Goal: Task Accomplishment & Management: Use online tool/utility

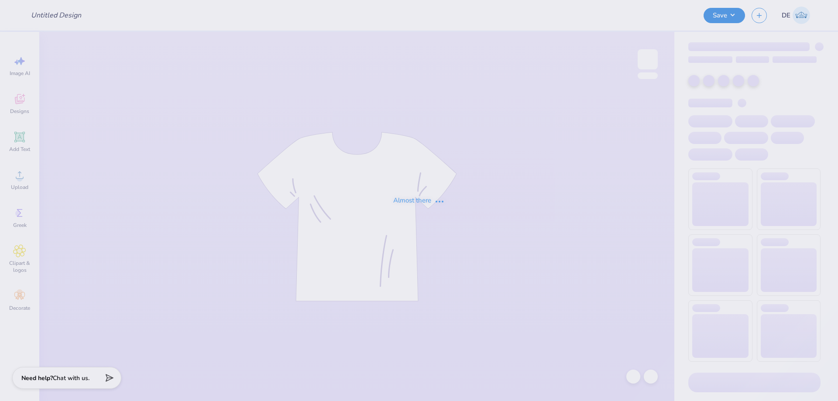
type input "fall 2025 (3)"
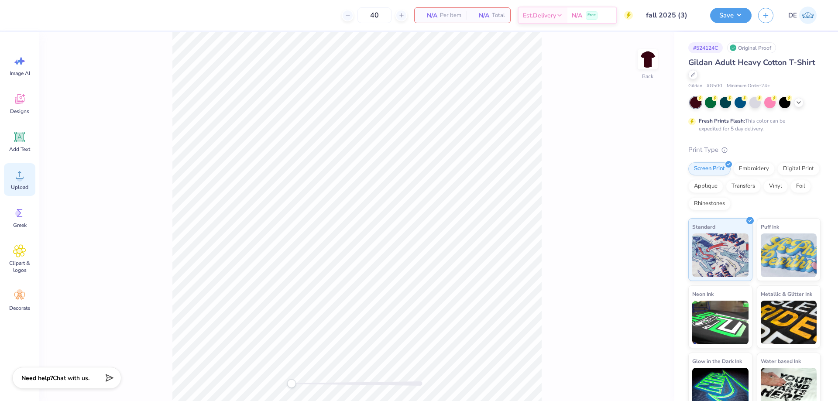
click at [21, 181] on circle at bounding box center [20, 178] width 6 height 6
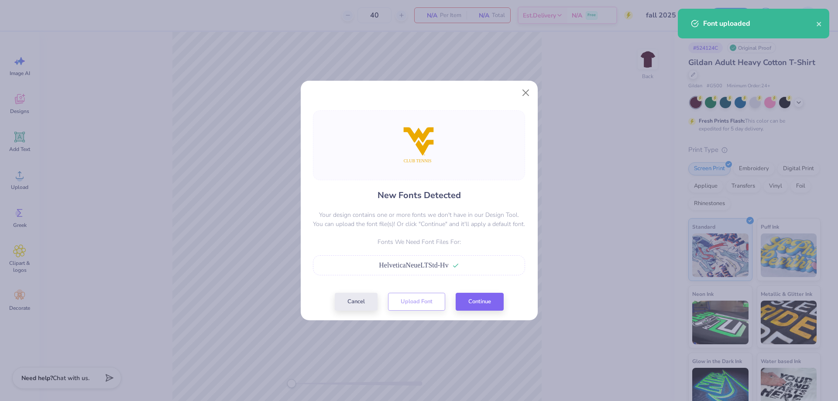
click at [472, 293] on div "Cancel Upload Font Continue" at bounding box center [419, 302] width 169 height 18
click at [472, 296] on button "Continue" at bounding box center [480, 300] width 48 height 18
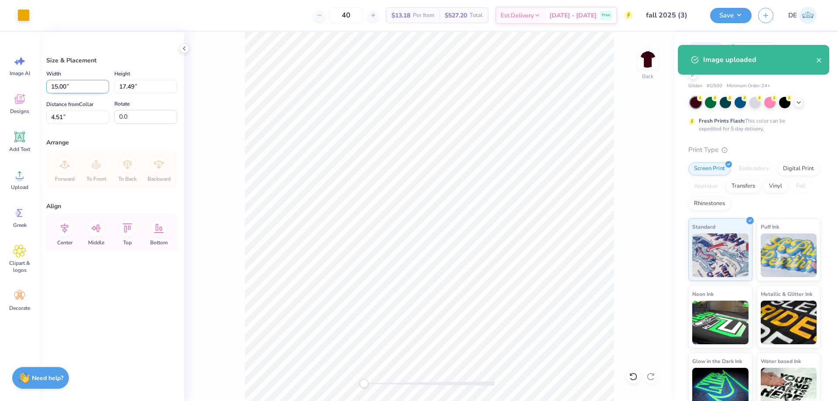
click at [86, 93] on input "15.00" at bounding box center [77, 87] width 63 height 14
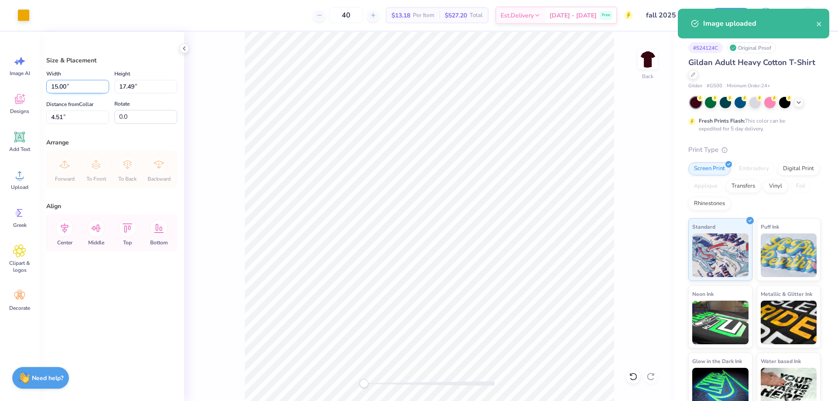
click at [86, 93] on input "15.00" at bounding box center [77, 87] width 63 height 14
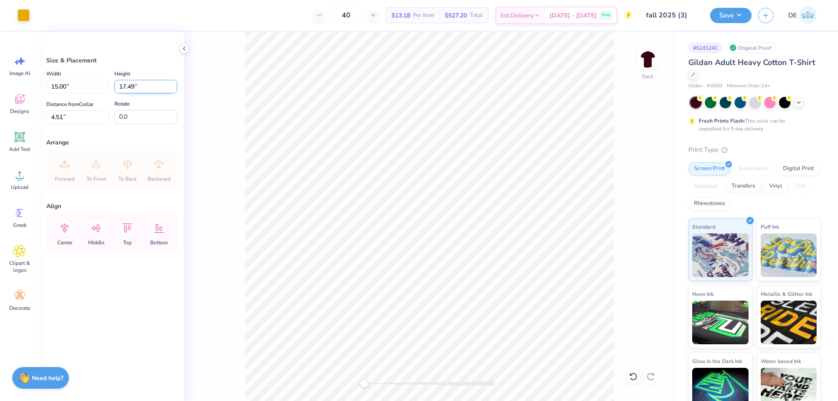
click at [139, 91] on input "17.49" at bounding box center [145, 87] width 63 height 14
type input "7.00"
type input "6.00"
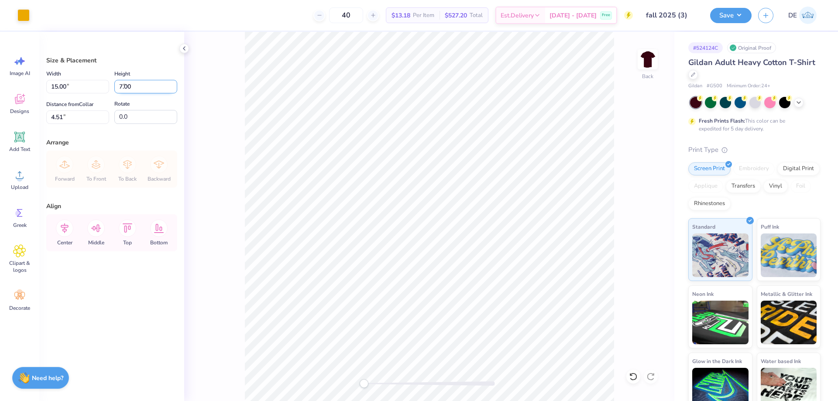
type input "9.75"
click at [67, 117] on input "9.75" at bounding box center [77, 117] width 63 height 14
type input "3.00"
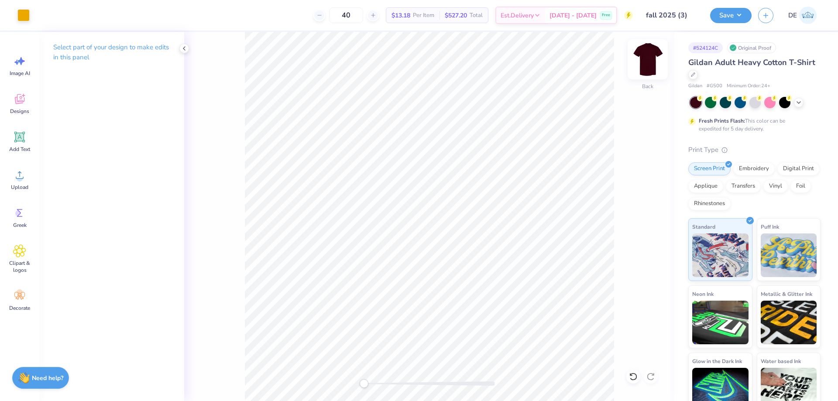
click at [647, 65] on img at bounding box center [647, 59] width 35 height 35
click at [22, 179] on icon at bounding box center [20, 175] width 8 height 7
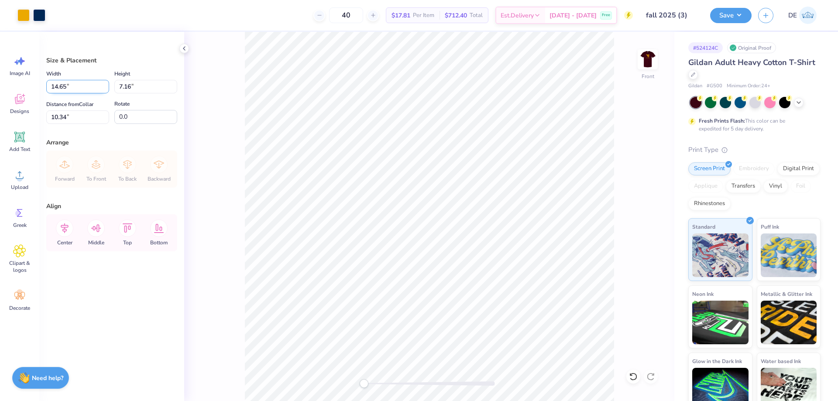
click at [69, 89] on input "14.65" at bounding box center [77, 87] width 63 height 14
type input "12.50"
type input "6.11"
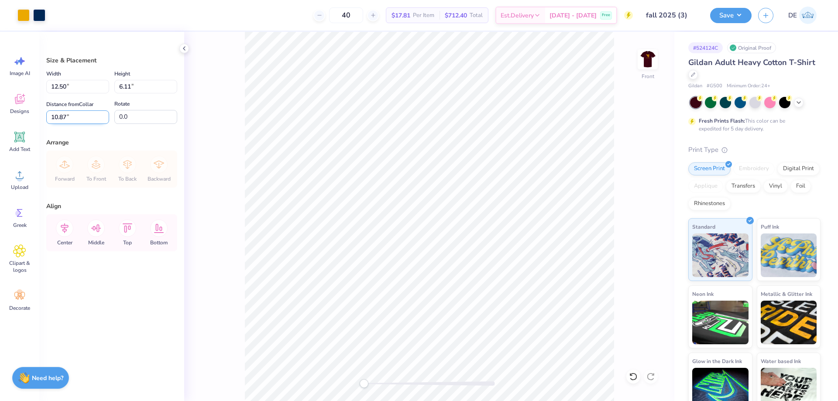
click at [92, 117] on input "10.87" at bounding box center [77, 117] width 63 height 14
type input "3.00"
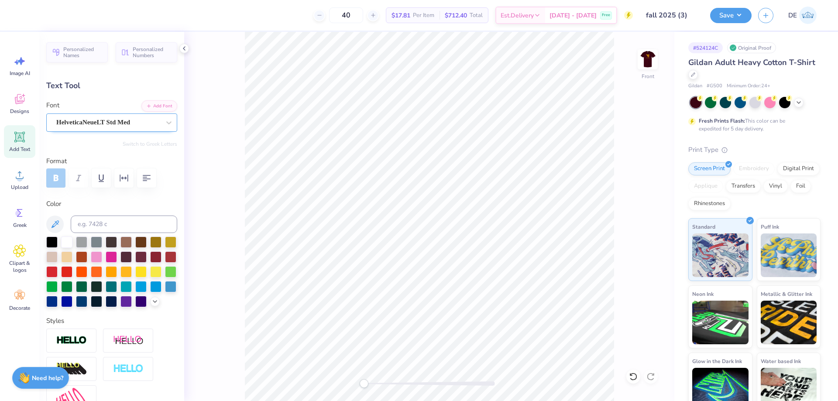
click at [144, 124] on div "HelveticaNeueLT Std Med" at bounding box center [108, 123] width 106 height 14
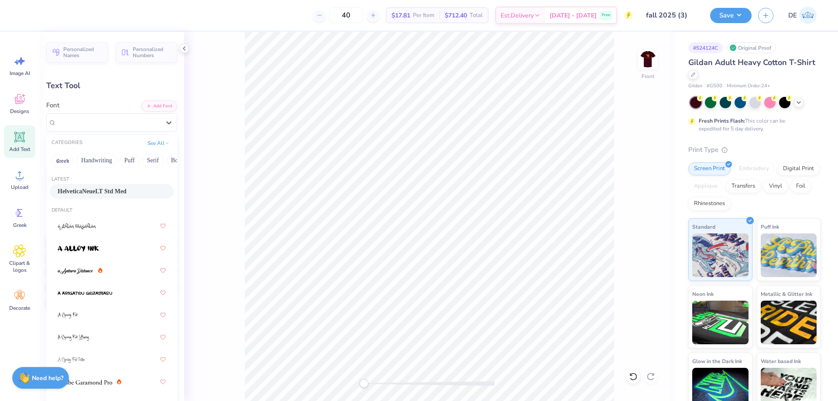
click at [112, 189] on span "HelveticaNeueLT Std Med" at bounding box center [92, 191] width 69 height 9
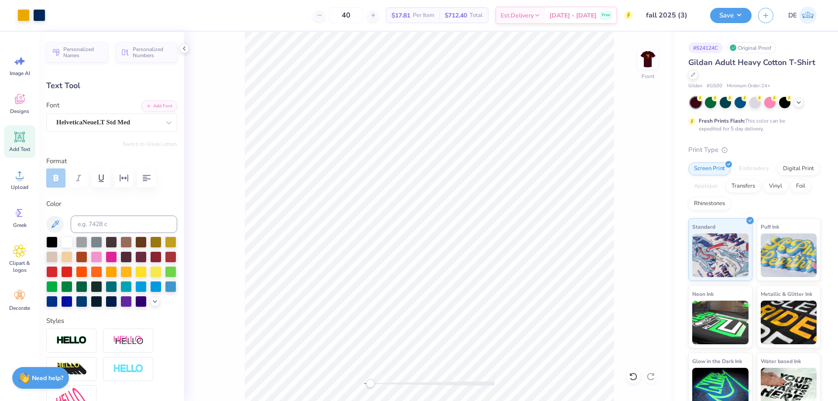
drag, startPoint x: 368, startPoint y: 384, endPoint x: 374, endPoint y: 383, distance: 6.6
click at [374, 383] on div "Accessibility label" at bounding box center [370, 383] width 9 height 9
type input "10.43"
type input "0.81"
type input "7.48"
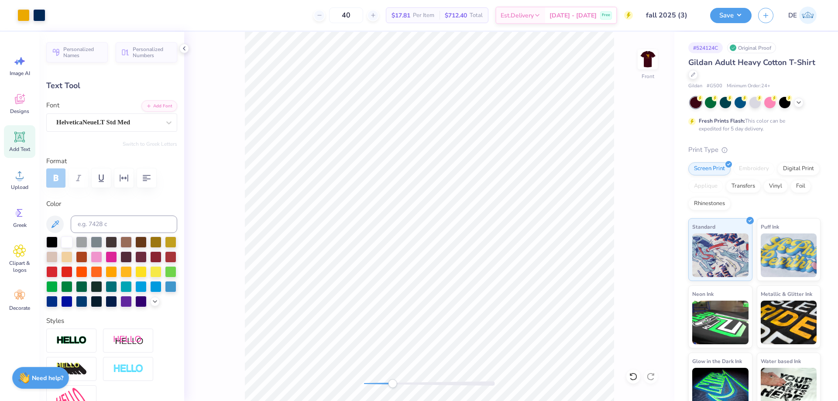
drag, startPoint x: 375, startPoint y: 386, endPoint x: 393, endPoint y: 383, distance: 17.7
click at [393, 383] on div "Accessibility label" at bounding box center [392, 383] width 9 height 9
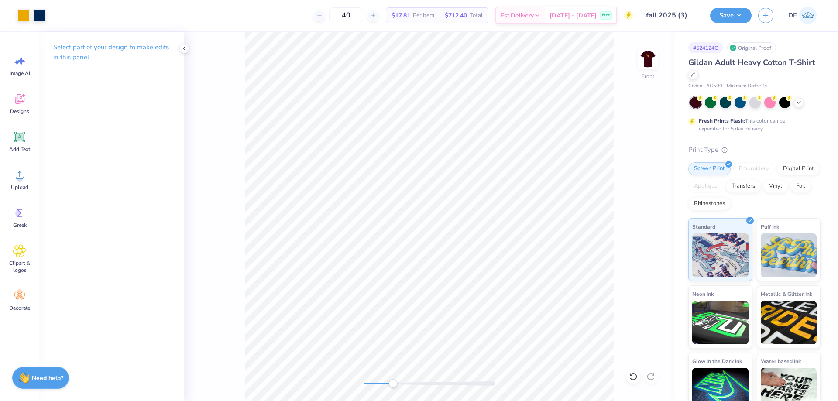
click at [394, 370] on div "Front" at bounding box center [429, 216] width 490 height 369
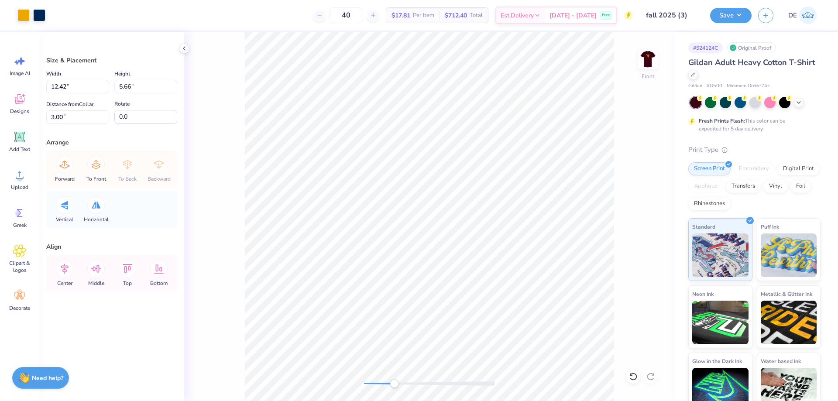
type input "0.27"
type input "0.26"
type input "8.00"
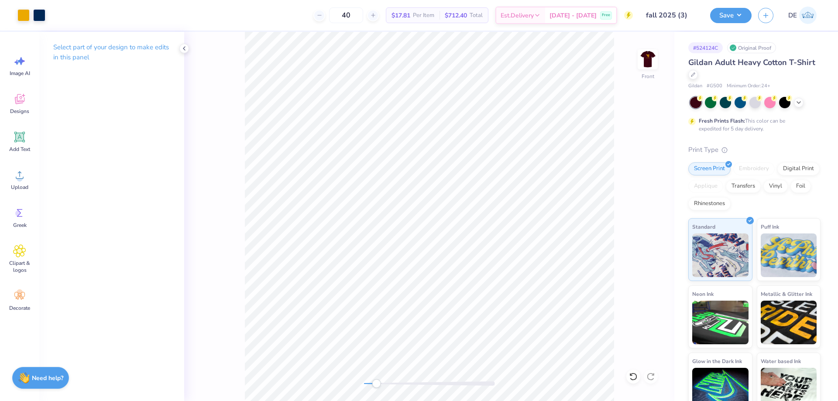
click at [344, 357] on div "Front" at bounding box center [429, 216] width 490 height 369
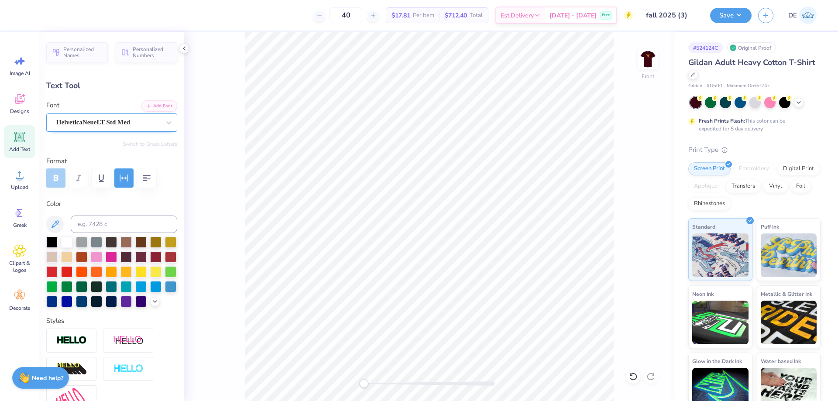
click at [110, 119] on div "HelveticaNeueLT Std Med" at bounding box center [108, 123] width 106 height 14
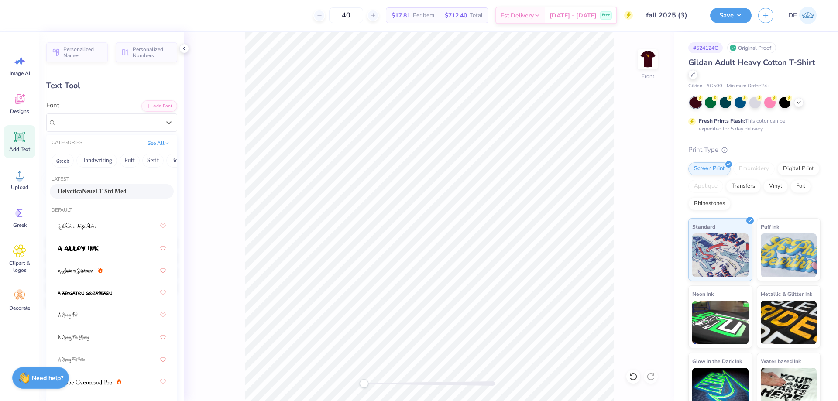
click at [82, 186] on div "HelveticaNeueLT Std Med" at bounding box center [112, 191] width 124 height 14
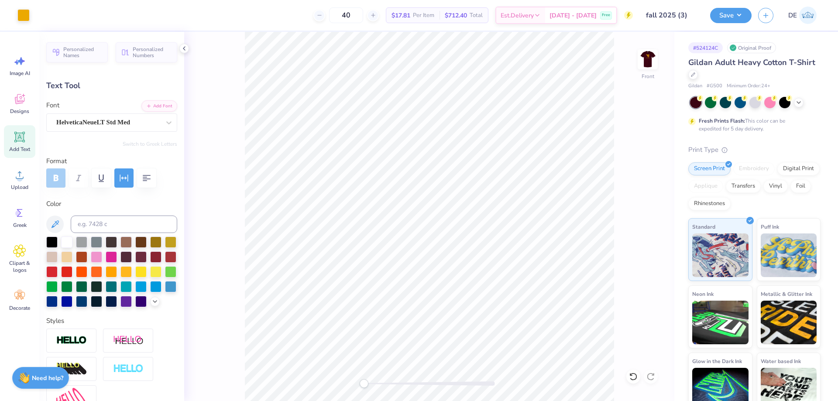
type input "1.62"
type input "0.45"
type input "8.59"
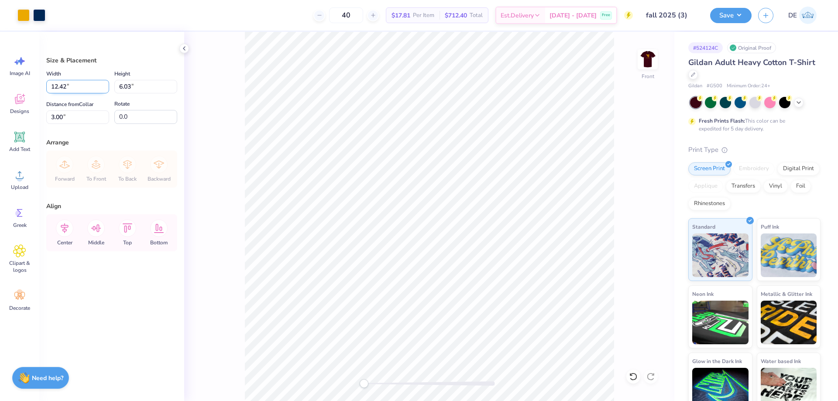
click at [92, 84] on input "12.42" at bounding box center [77, 87] width 63 height 14
type input "12.50"
type input "6.07"
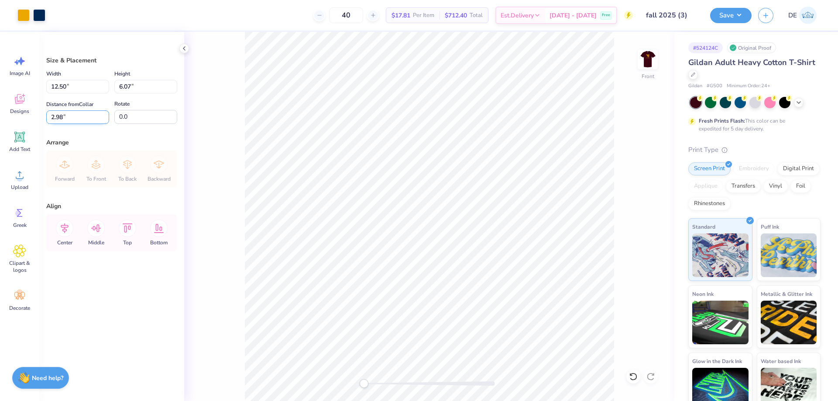
click at [59, 119] on input "2.98" at bounding box center [77, 117] width 63 height 14
type input "3.00"
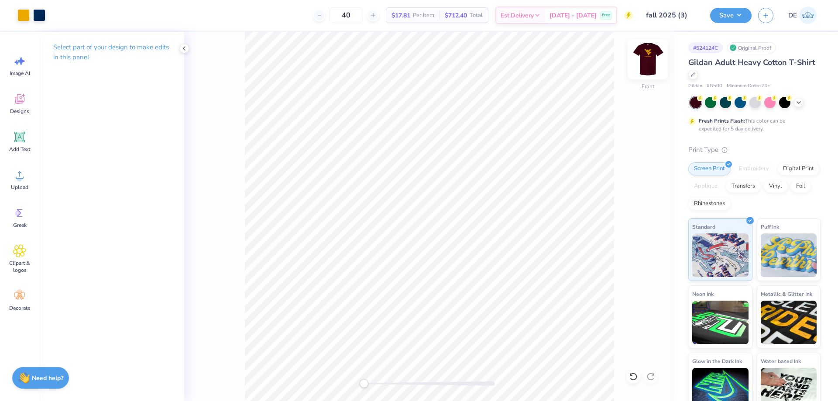
click at [647, 56] on img at bounding box center [647, 59] width 35 height 35
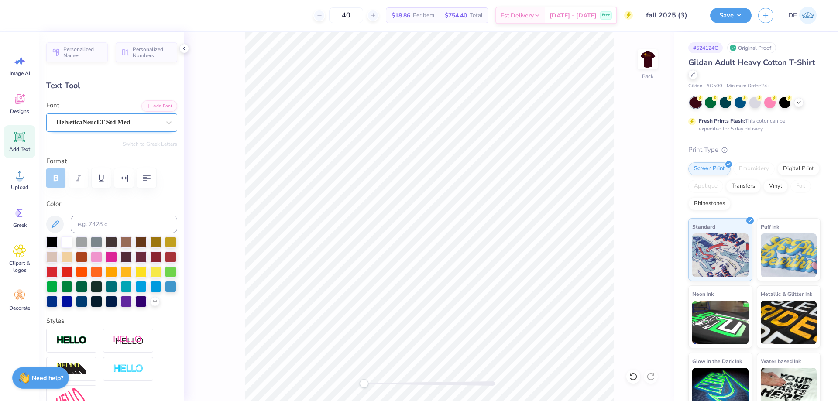
click at [104, 123] on div "HelveticaNeueLT Std Med" at bounding box center [108, 123] width 106 height 14
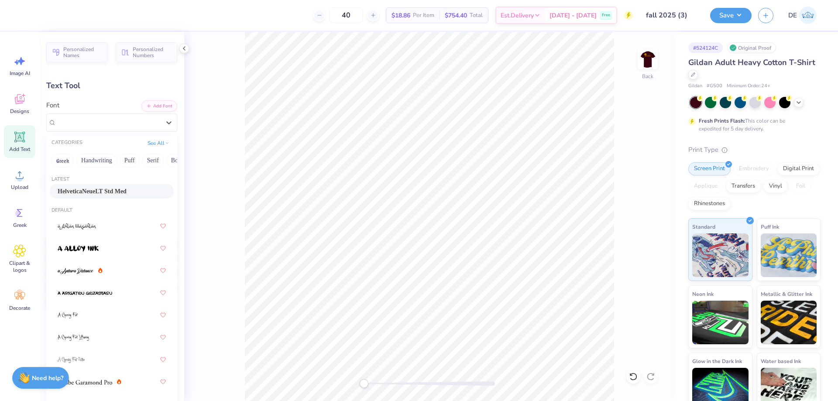
click at [83, 187] on span "HelveticaNeueLT Std Med" at bounding box center [92, 191] width 69 height 9
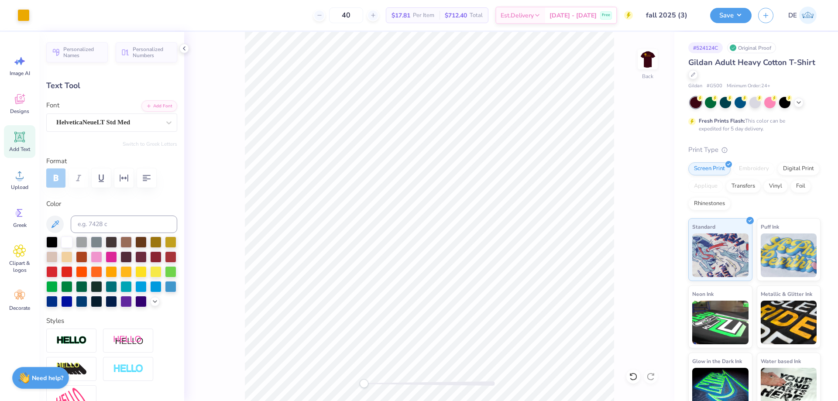
type input "5.95"
type input "0.64"
type input "9.41"
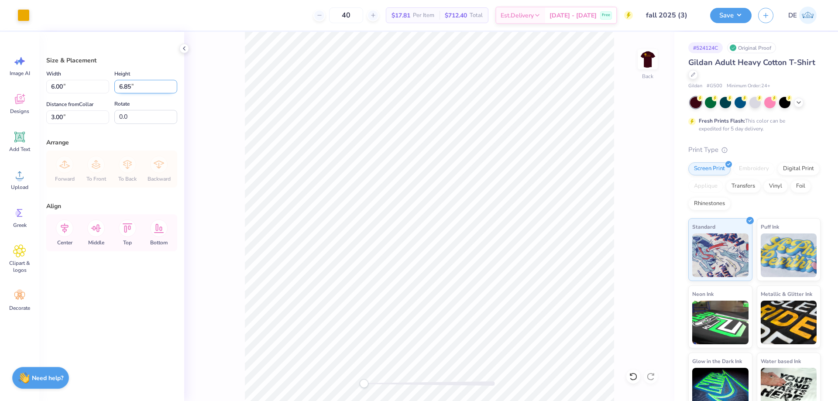
click at [127, 87] on input "6.85" at bounding box center [145, 87] width 63 height 14
type input "7"
type input "6.13"
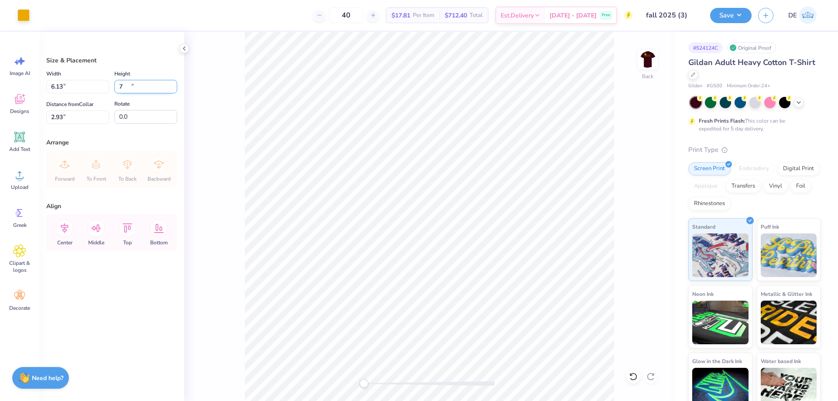
type input "7.00"
click at [79, 114] on input "2.93" at bounding box center [77, 117] width 63 height 14
type input "3.00"
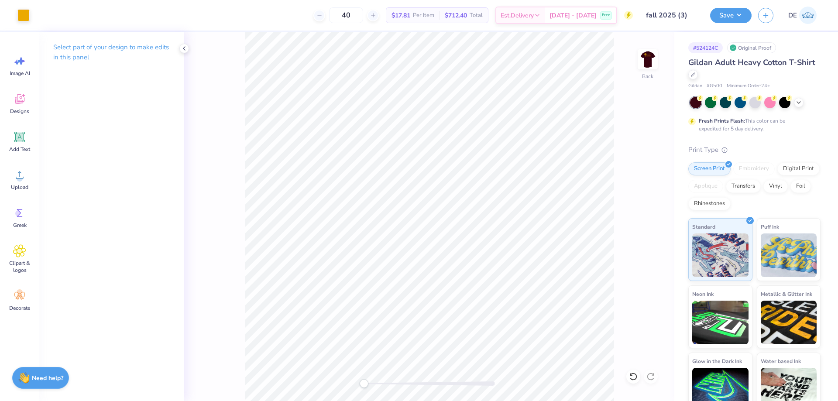
click at [636, 61] on div "Back" at bounding box center [429, 216] width 490 height 369
click at [643, 65] on img at bounding box center [647, 59] width 35 height 35
click at [276, 28] on div "Art colors 40 $17.81 Per Item $712.40 Total Est. Delivery [DATE] - [DATE] Free …" at bounding box center [419, 200] width 838 height 401
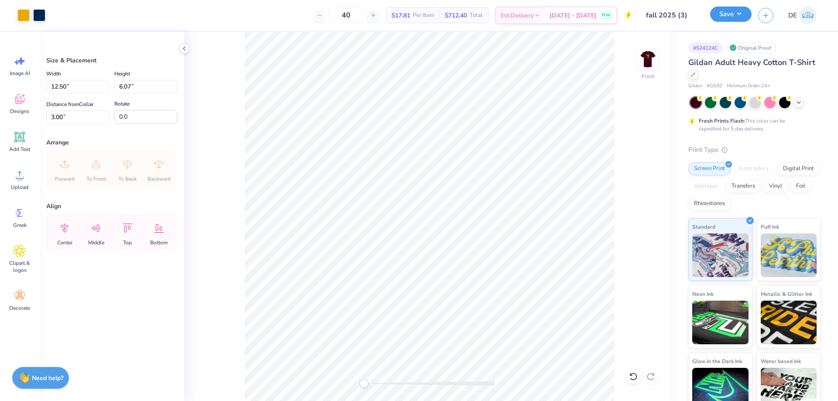
click at [722, 12] on button "Save" at bounding box center [730, 14] width 41 height 15
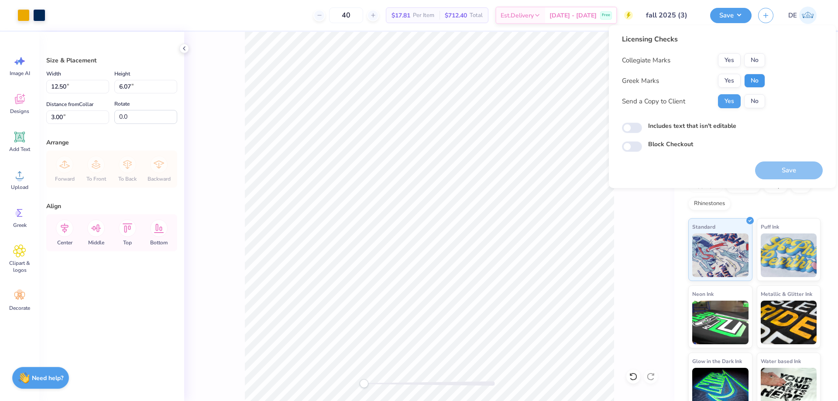
click at [749, 74] on button "No" at bounding box center [754, 81] width 21 height 14
click at [729, 55] on button "Yes" at bounding box center [729, 60] width 23 height 14
click at [776, 165] on button "Save" at bounding box center [789, 171] width 68 height 18
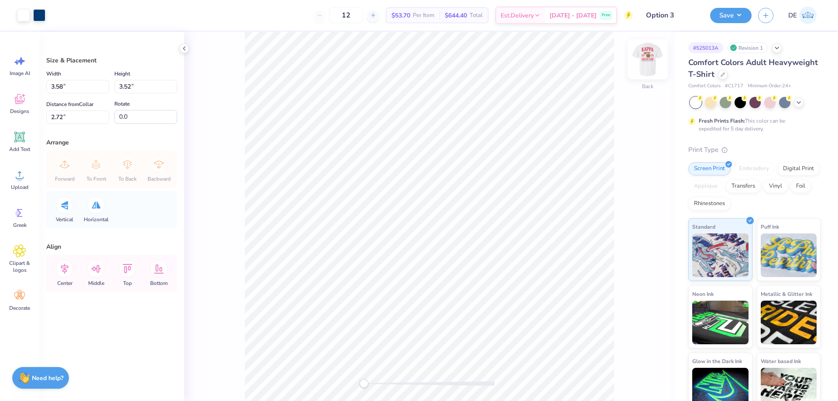
click at [642, 58] on img at bounding box center [647, 59] width 35 height 35
